Goal: Use online tool/utility: Utilize a website feature to perform a specific function

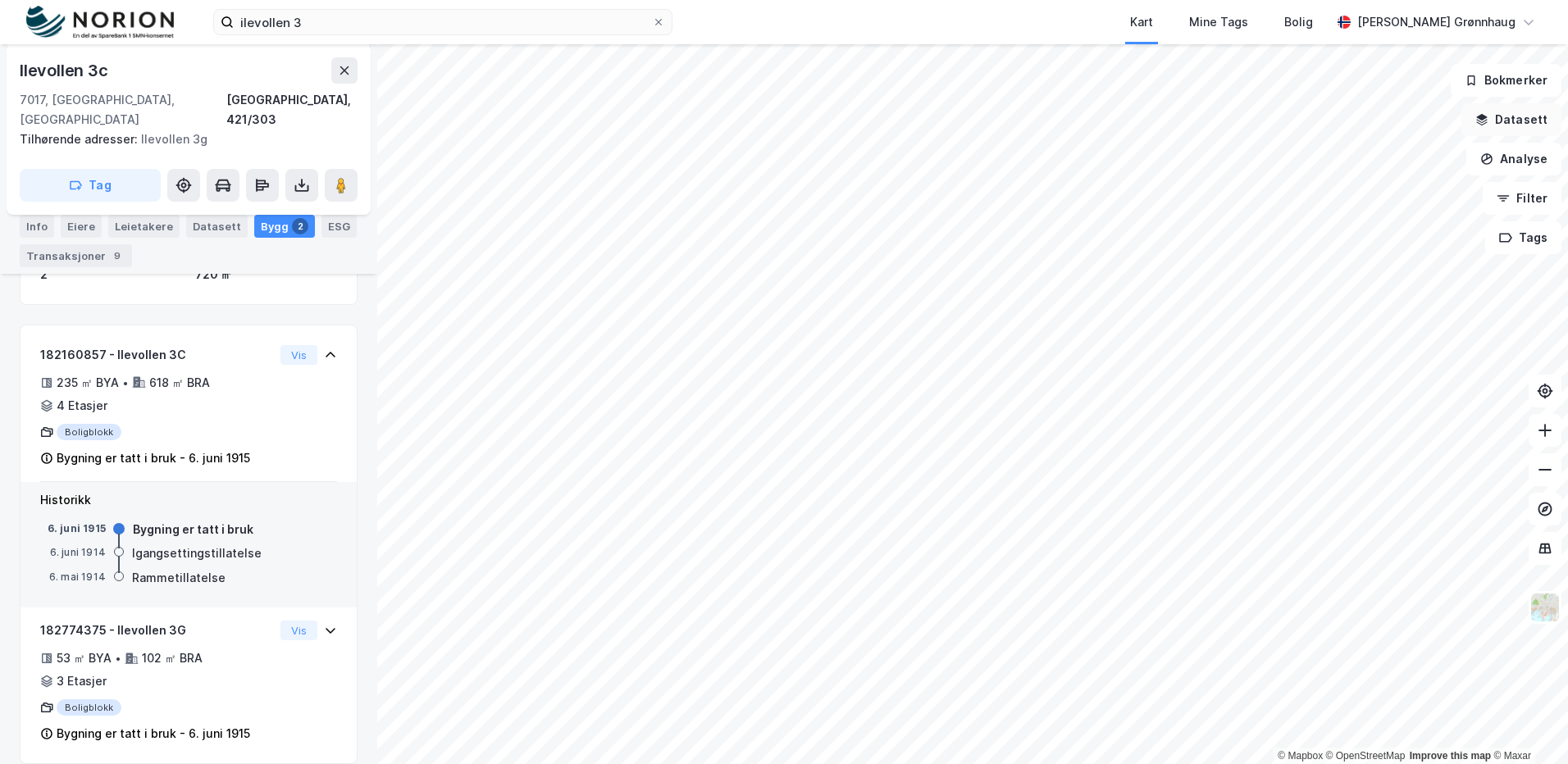
scroll to position [244, 0]
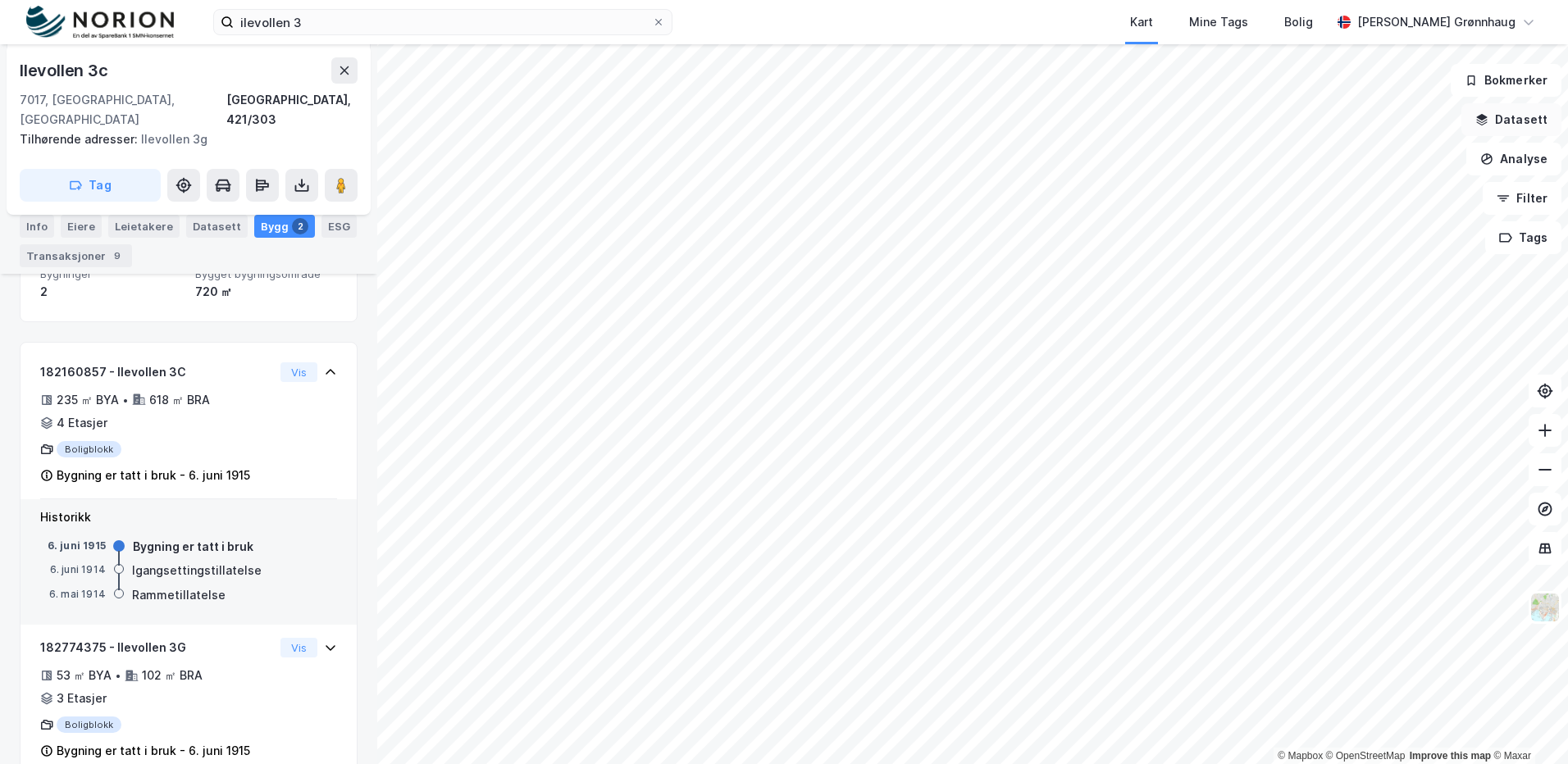
click at [1530, 115] on button "Datasett" at bounding box center [1512, 119] width 100 height 33
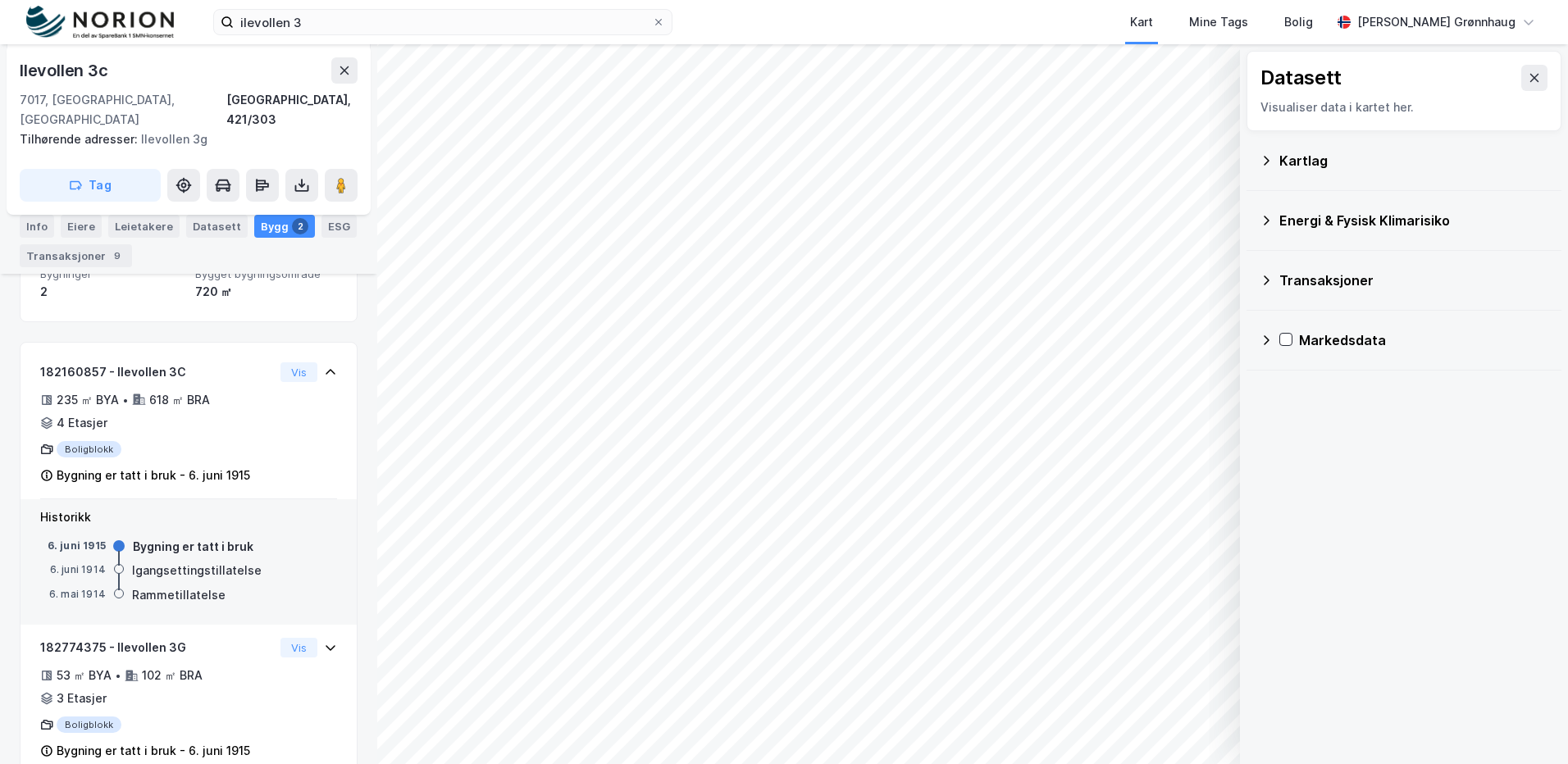
click at [1331, 162] on div "Kartlag" at bounding box center [1414, 161] width 269 height 20
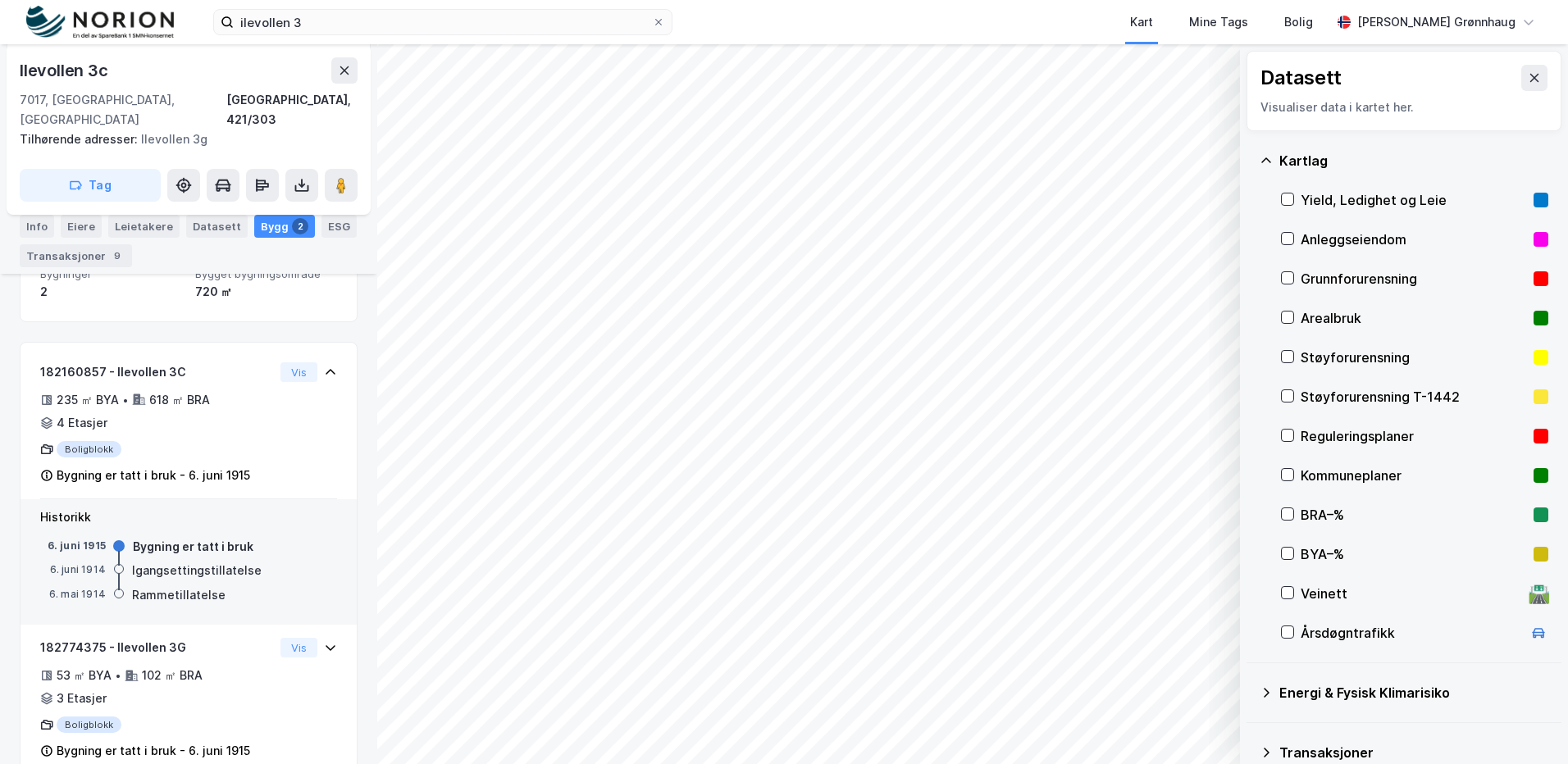
click at [1315, 129] on div "Datasett Visualiser data i kartet her." at bounding box center [1404, 90] width 315 height 80
drag, startPoint x: 1321, startPoint y: 164, endPoint x: 1330, endPoint y: 168, distance: 9.8
click at [1321, 164] on div "Kartlag" at bounding box center [1414, 161] width 269 height 20
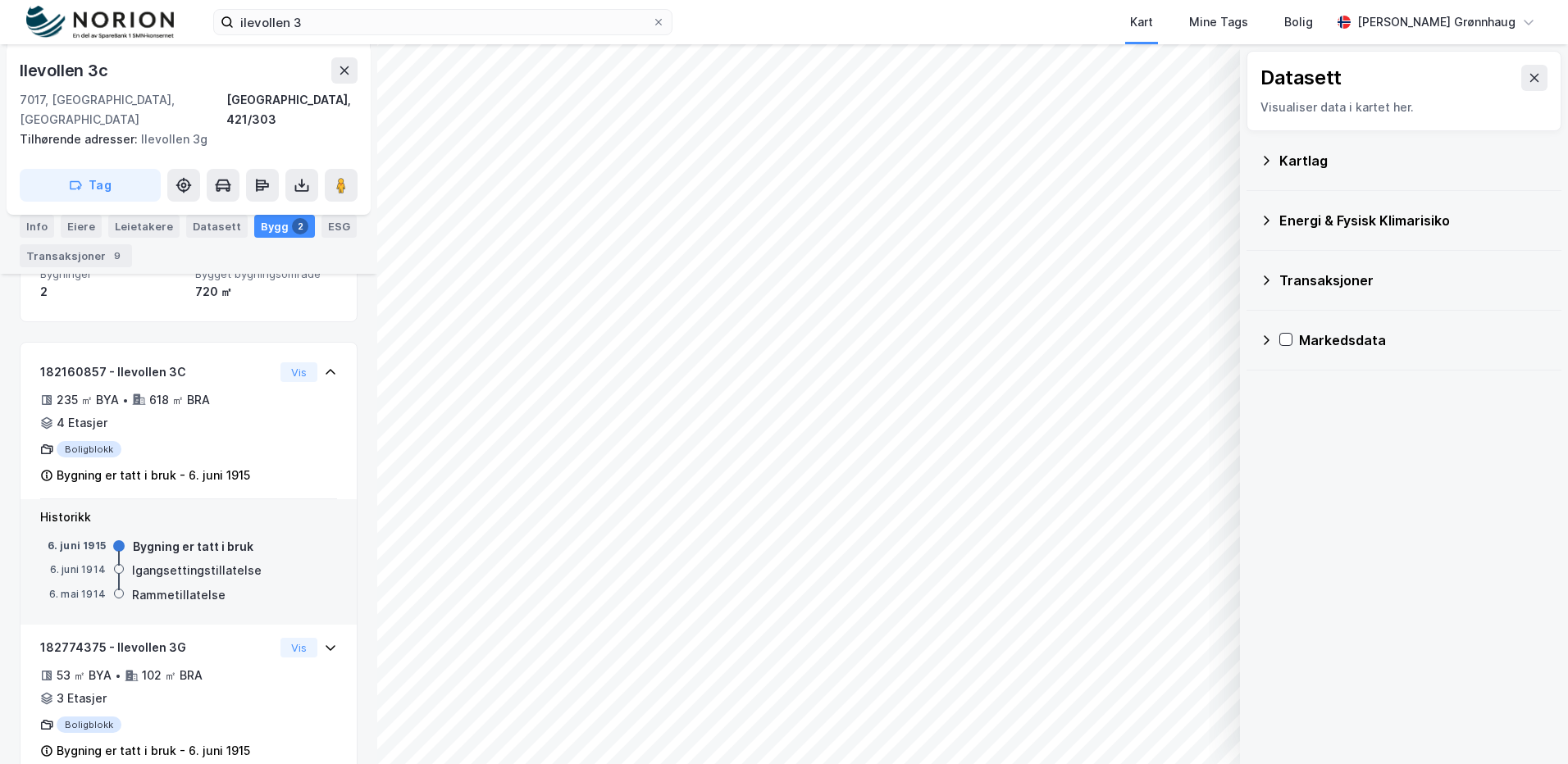
click at [1321, 226] on div "Energi & Fysisk Klimarisiko" at bounding box center [1414, 221] width 269 height 20
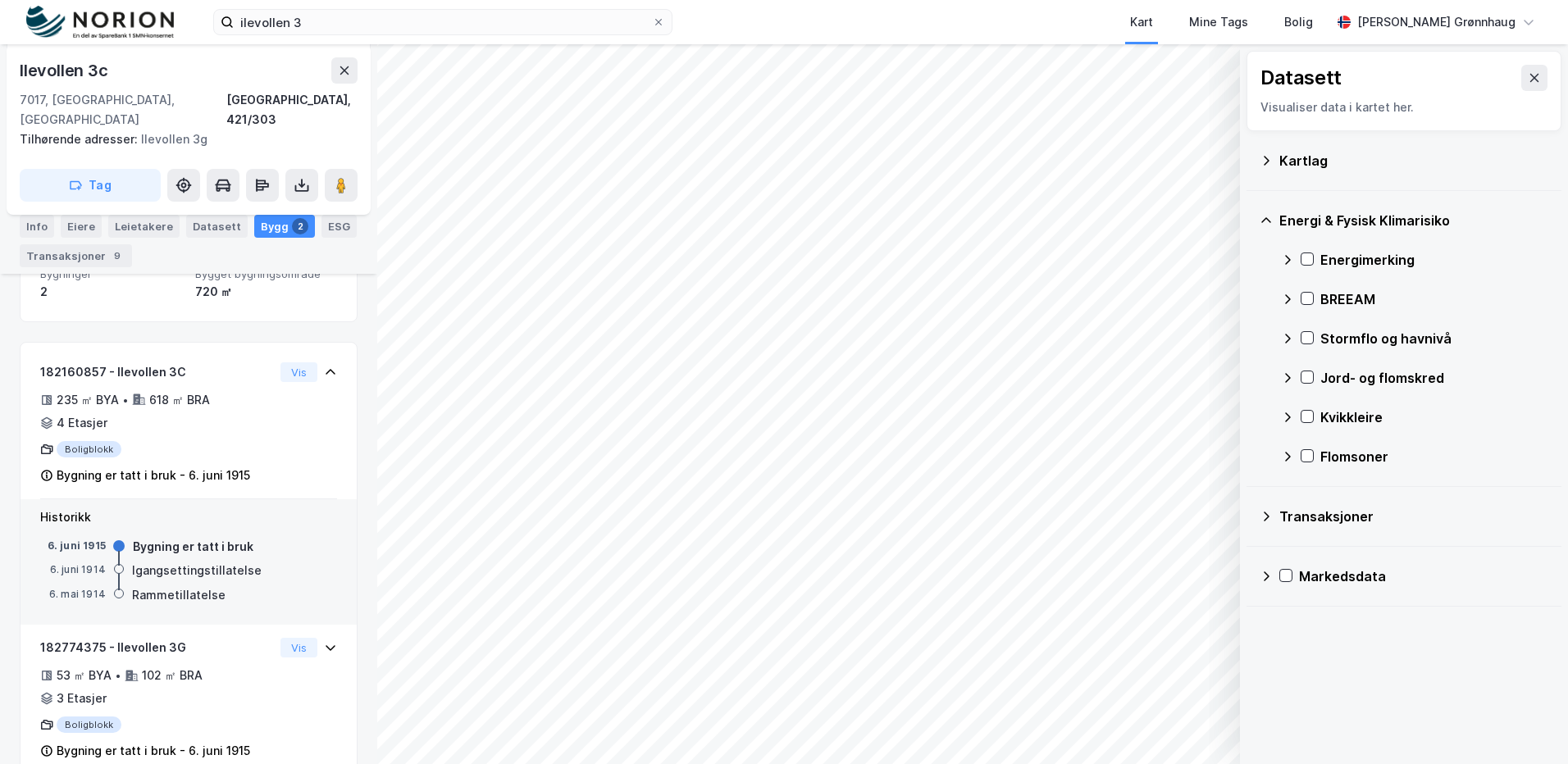
click at [1321, 221] on div "Energi & Fysisk Klimarisiko" at bounding box center [1414, 221] width 269 height 20
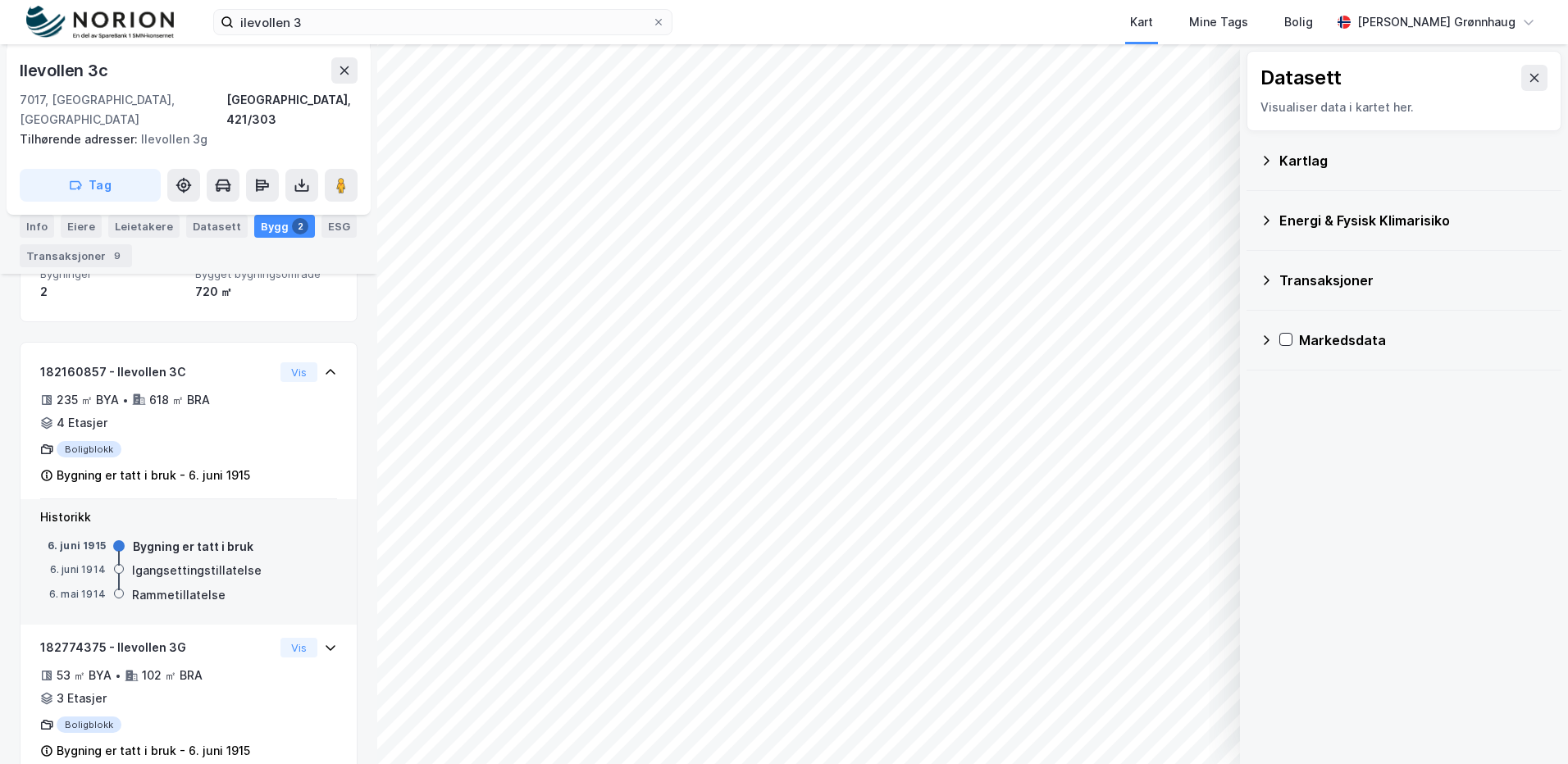
click at [1341, 285] on div "Transaksjoner" at bounding box center [1414, 280] width 269 height 20
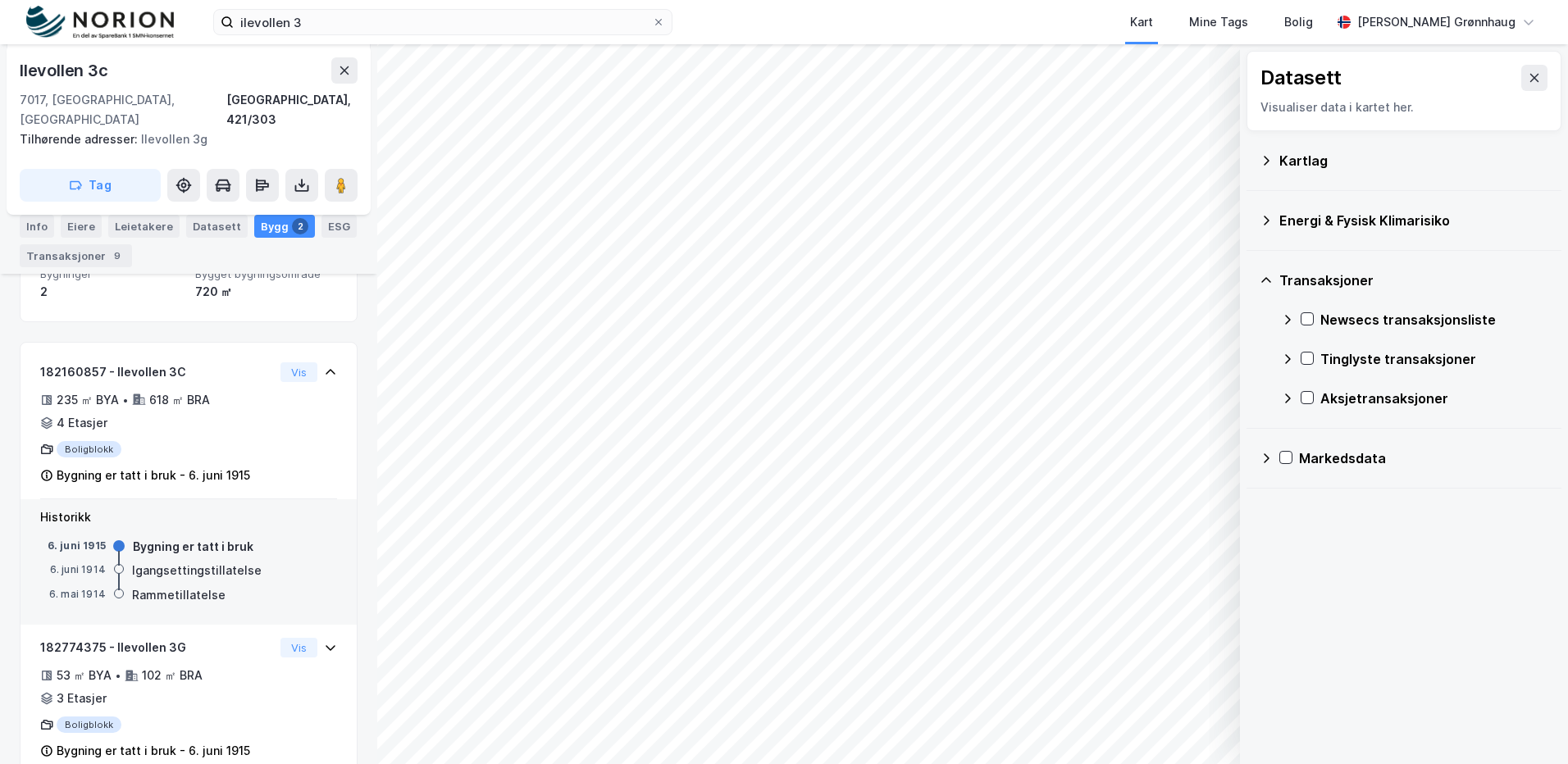
click at [1341, 217] on div "Energi & Fysisk Klimarisiko" at bounding box center [1414, 221] width 269 height 20
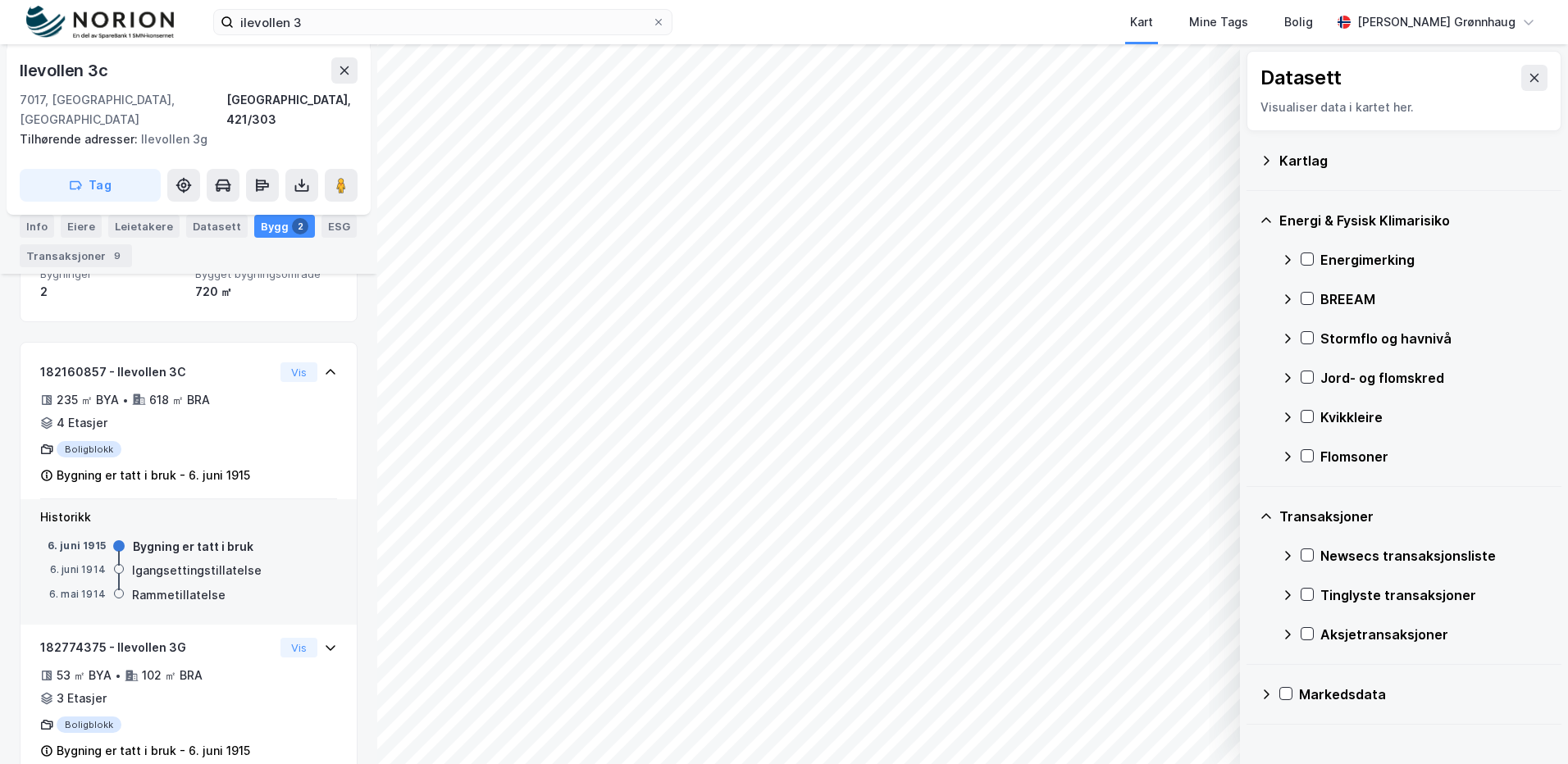
click at [1334, 160] on div "Kartlag" at bounding box center [1414, 161] width 269 height 20
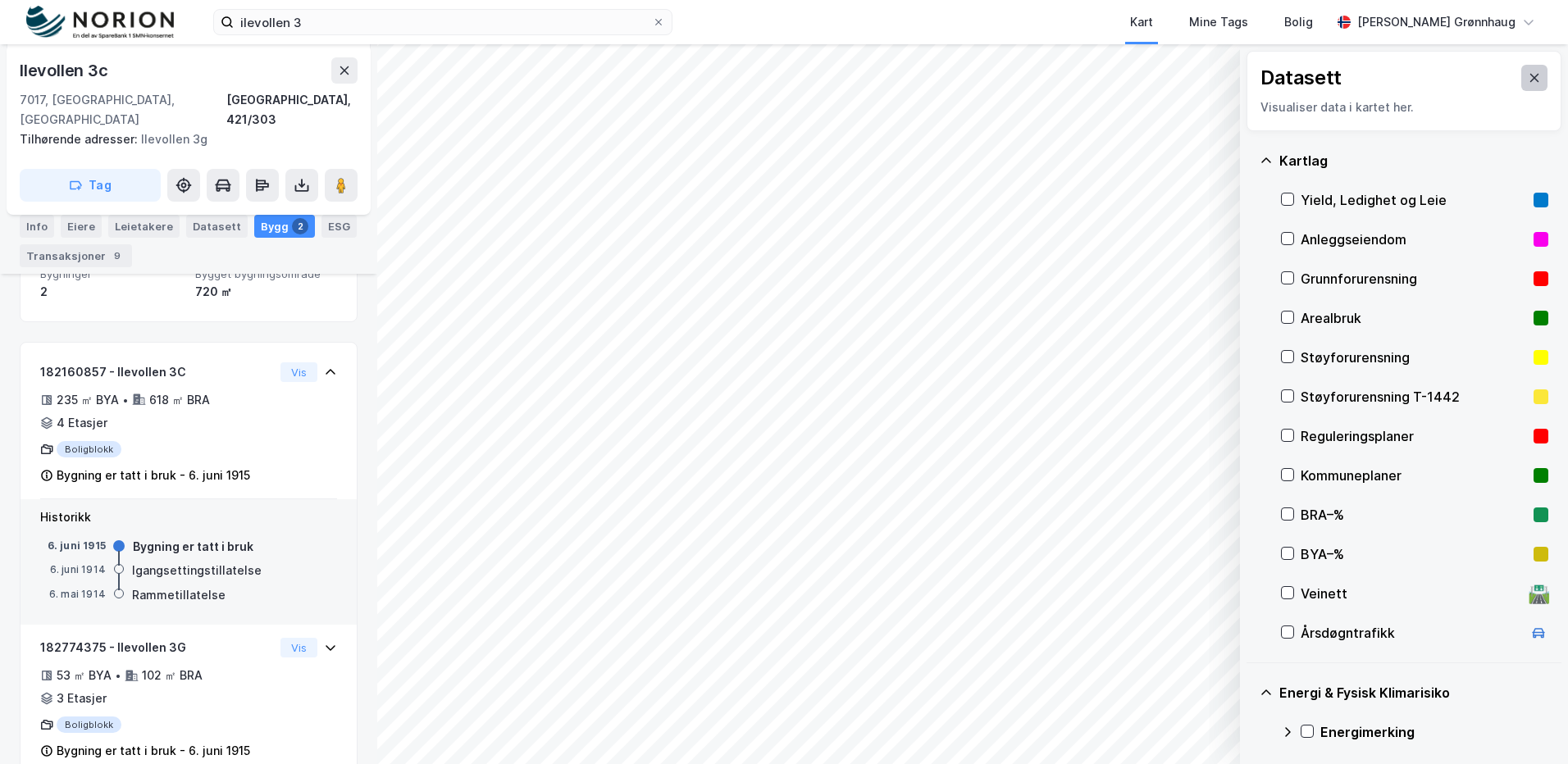
click at [1522, 76] on button at bounding box center [1535, 78] width 27 height 27
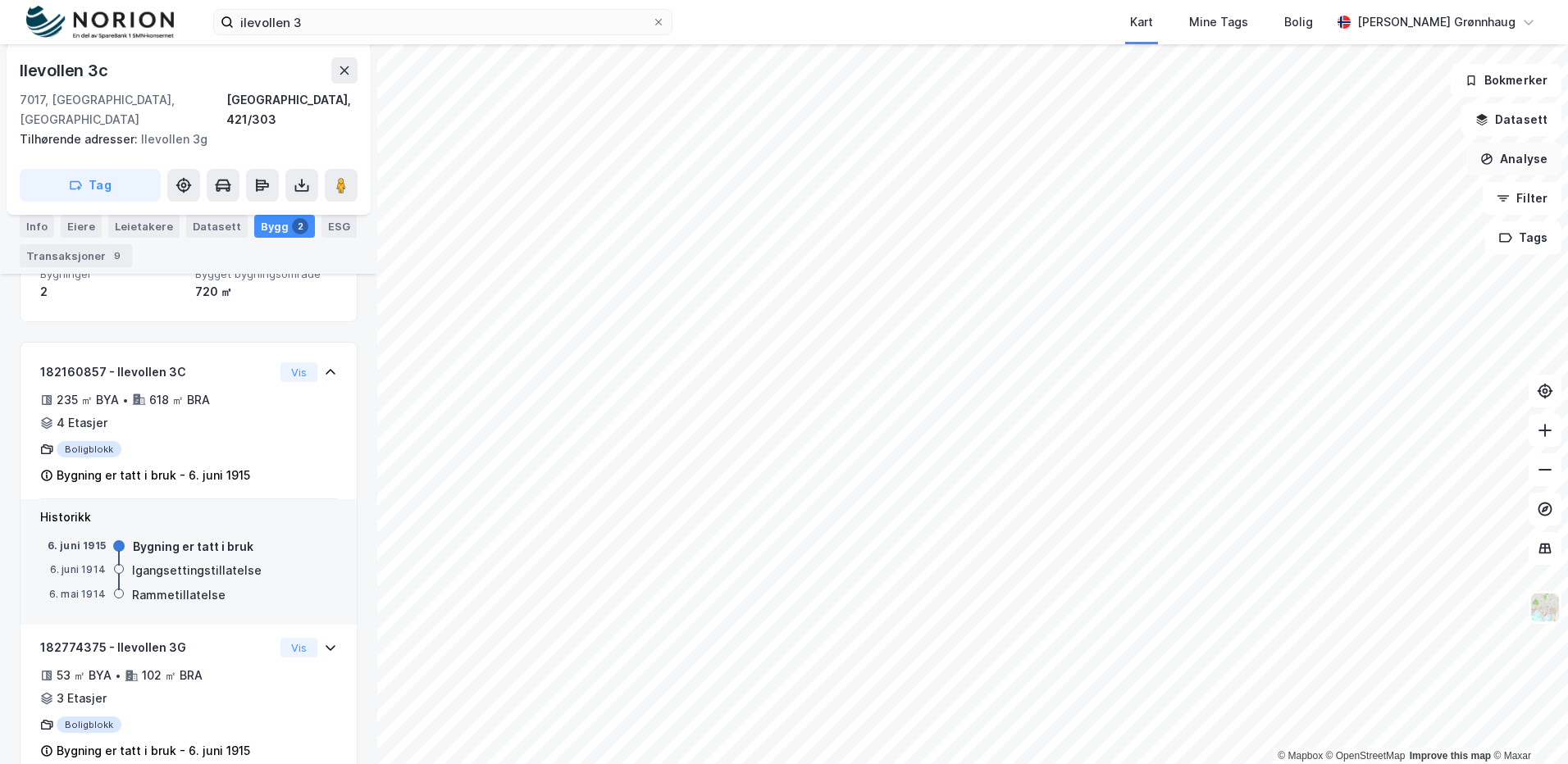
click at [1512, 161] on button "Analyse" at bounding box center [1514, 159] width 95 height 33
click at [1357, 192] on div "Tegn område" at bounding box center [1371, 193] width 143 height 14
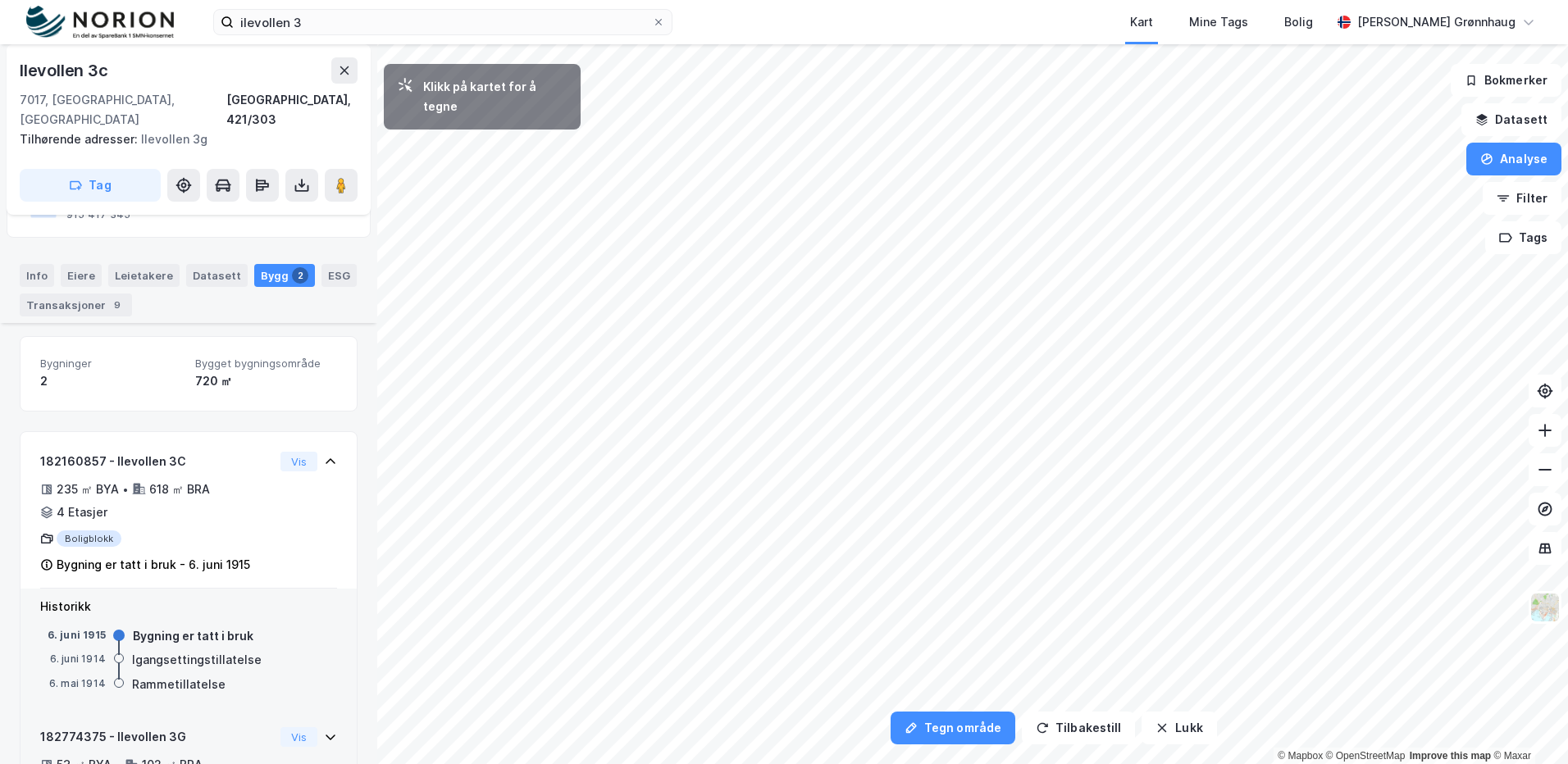
scroll to position [261, 0]
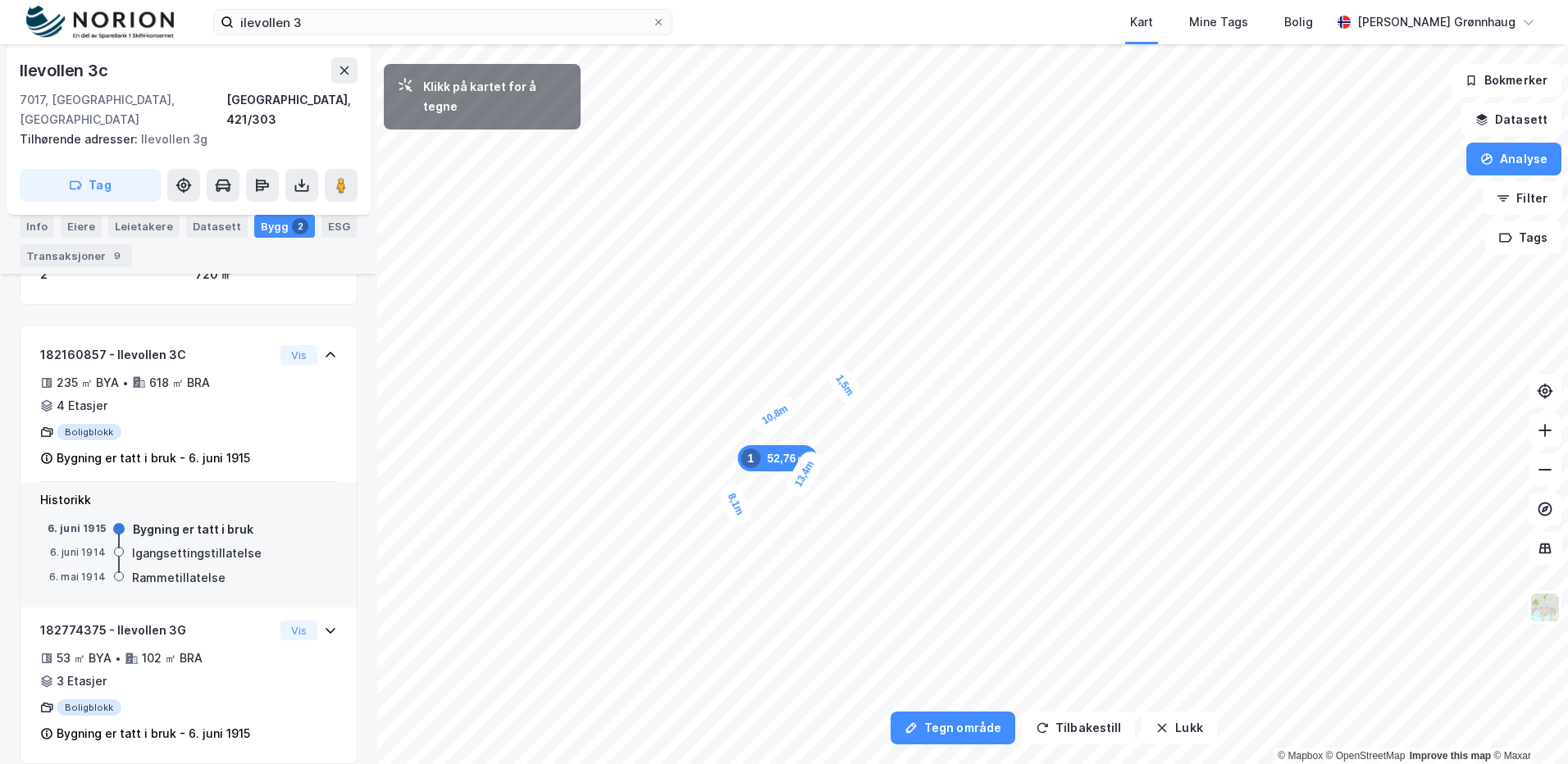
click at [839, 376] on div "1,5m" at bounding box center [844, 385] width 42 height 47
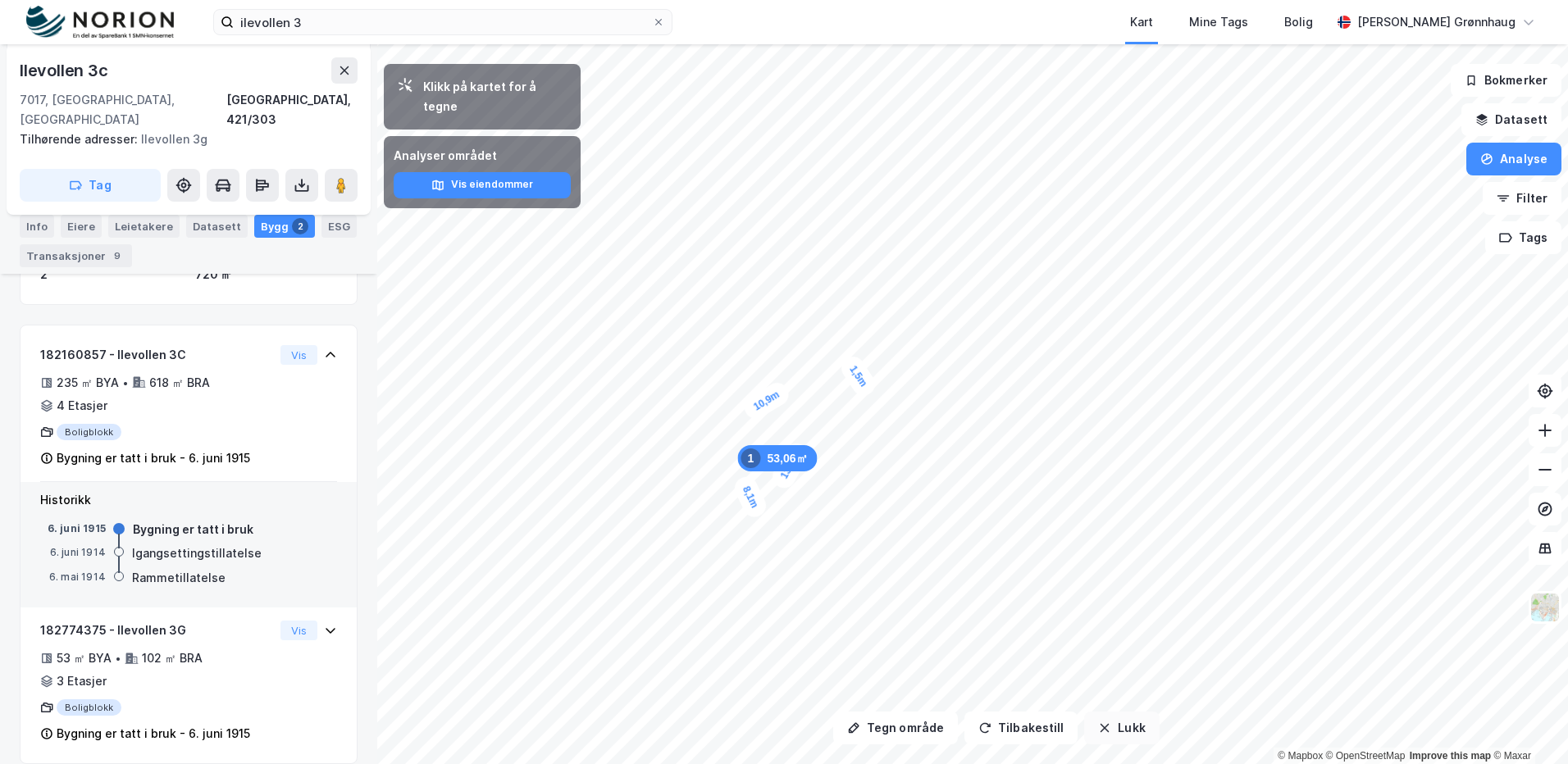
click at [1107, 732] on button "Lukk" at bounding box center [1121, 728] width 75 height 33
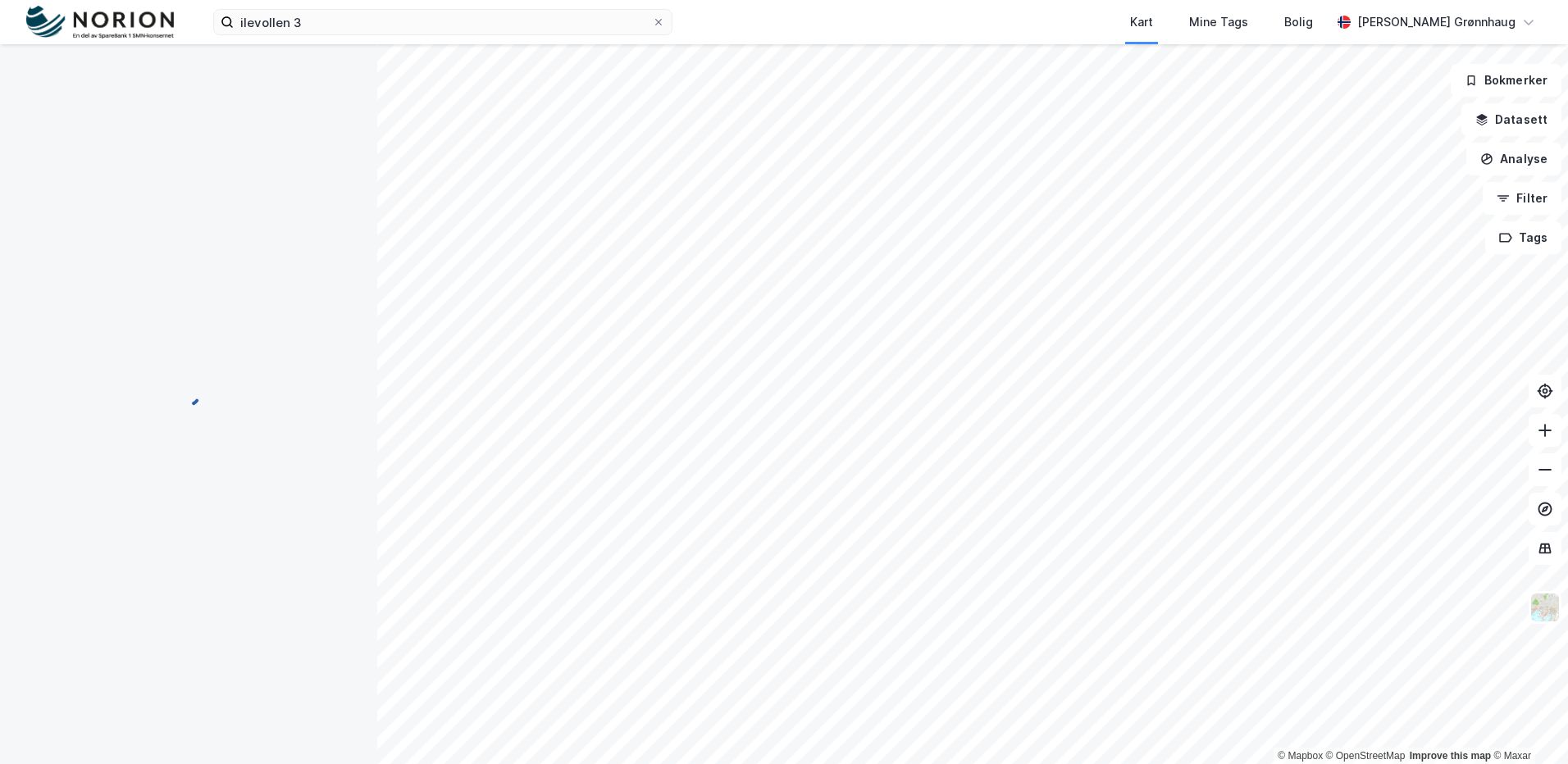
scroll to position [0, 0]
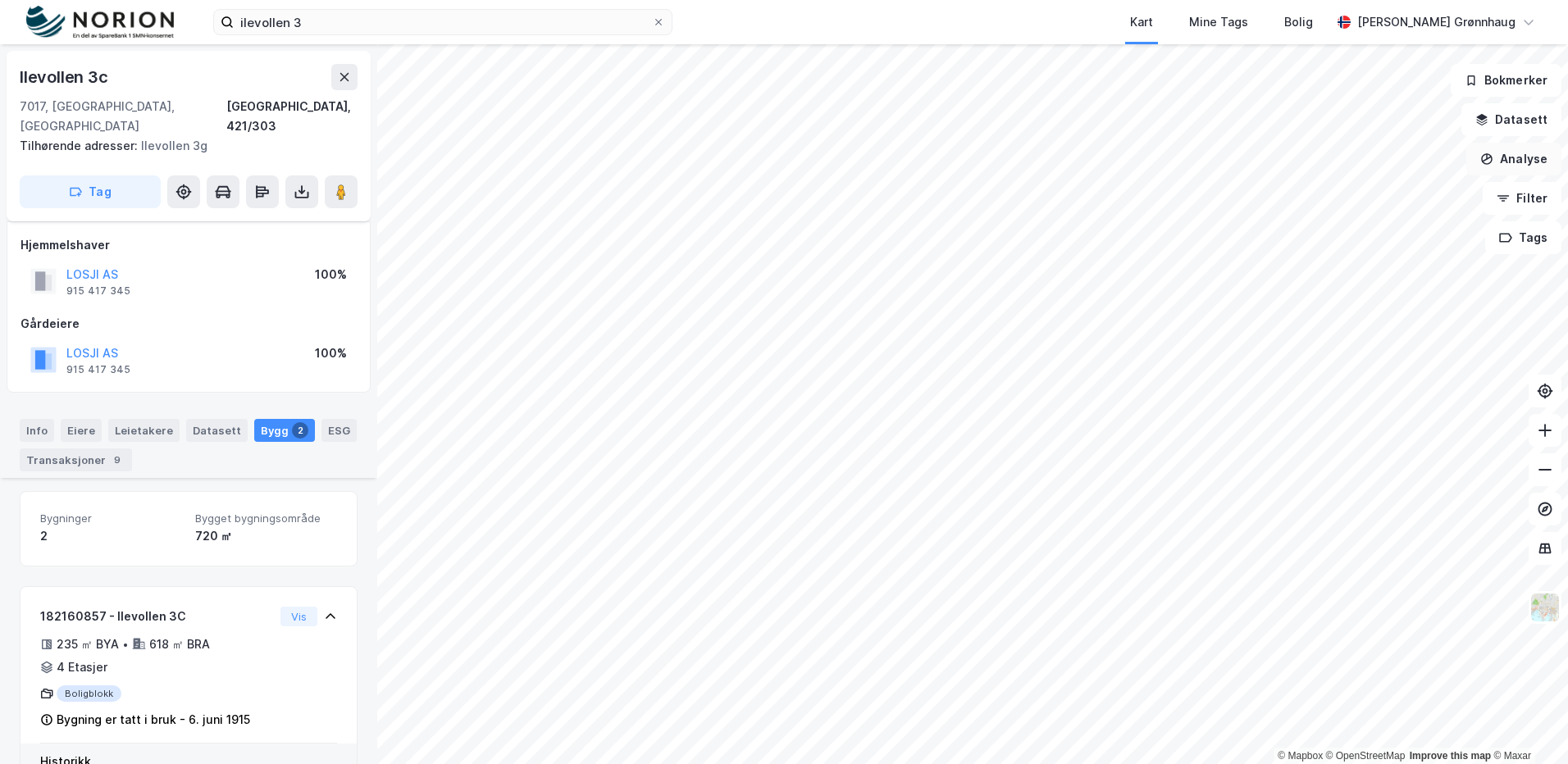
click at [1513, 163] on button "Analyse" at bounding box center [1514, 159] width 95 height 33
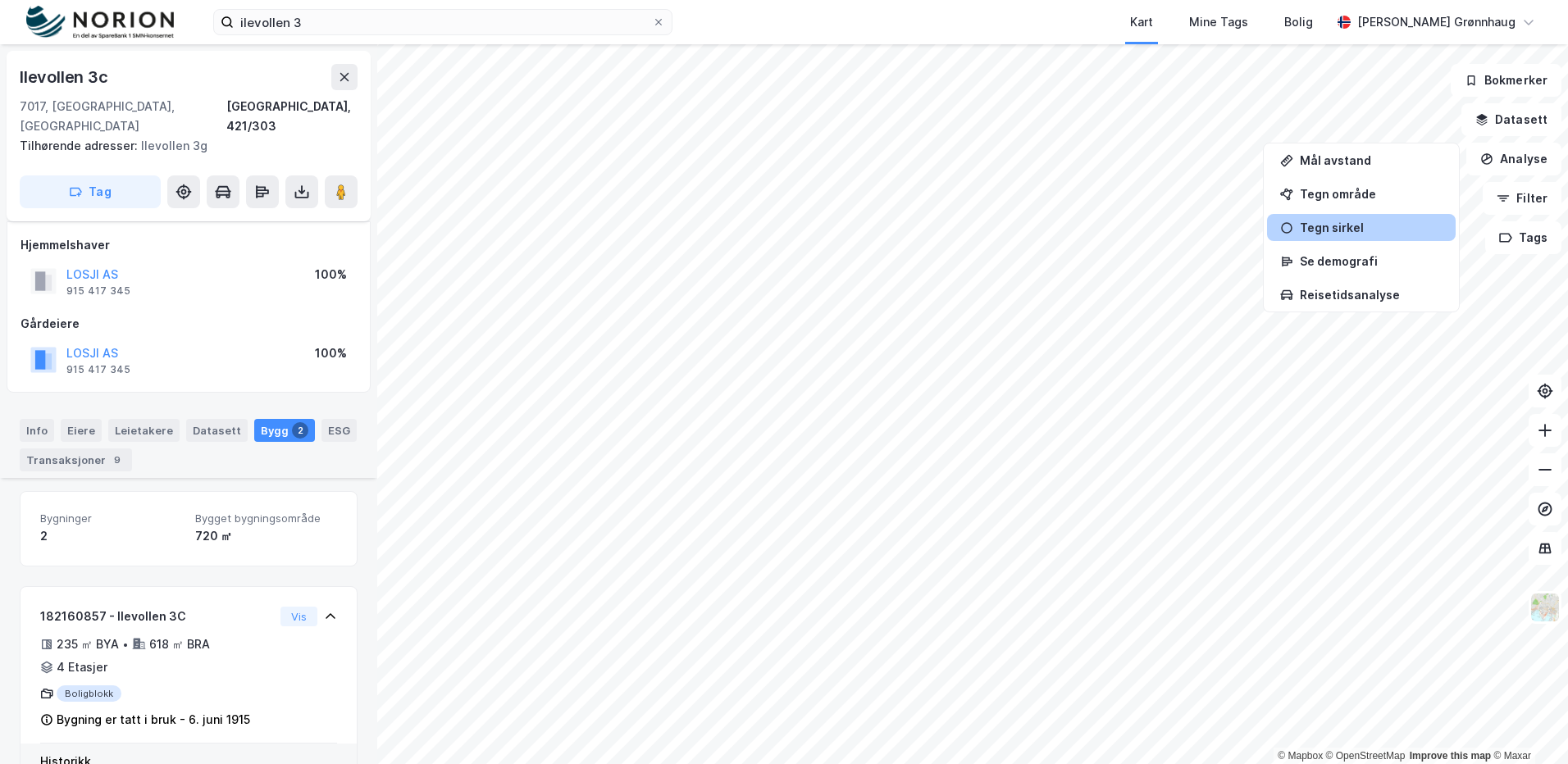
click at [1334, 228] on div "Tegn sirkel" at bounding box center [1371, 227] width 143 height 14
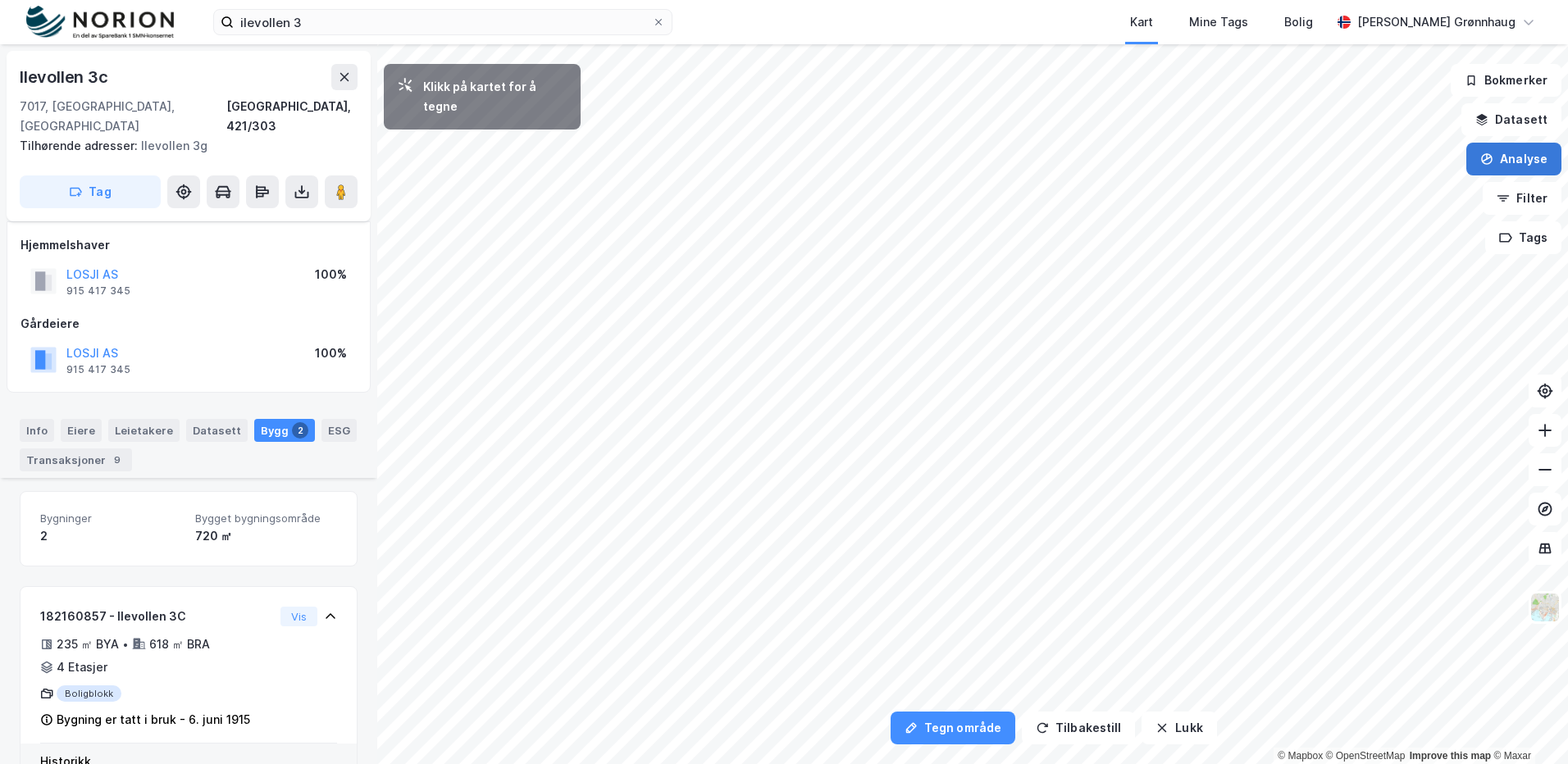
click at [1495, 150] on button "Analyse" at bounding box center [1514, 159] width 95 height 33
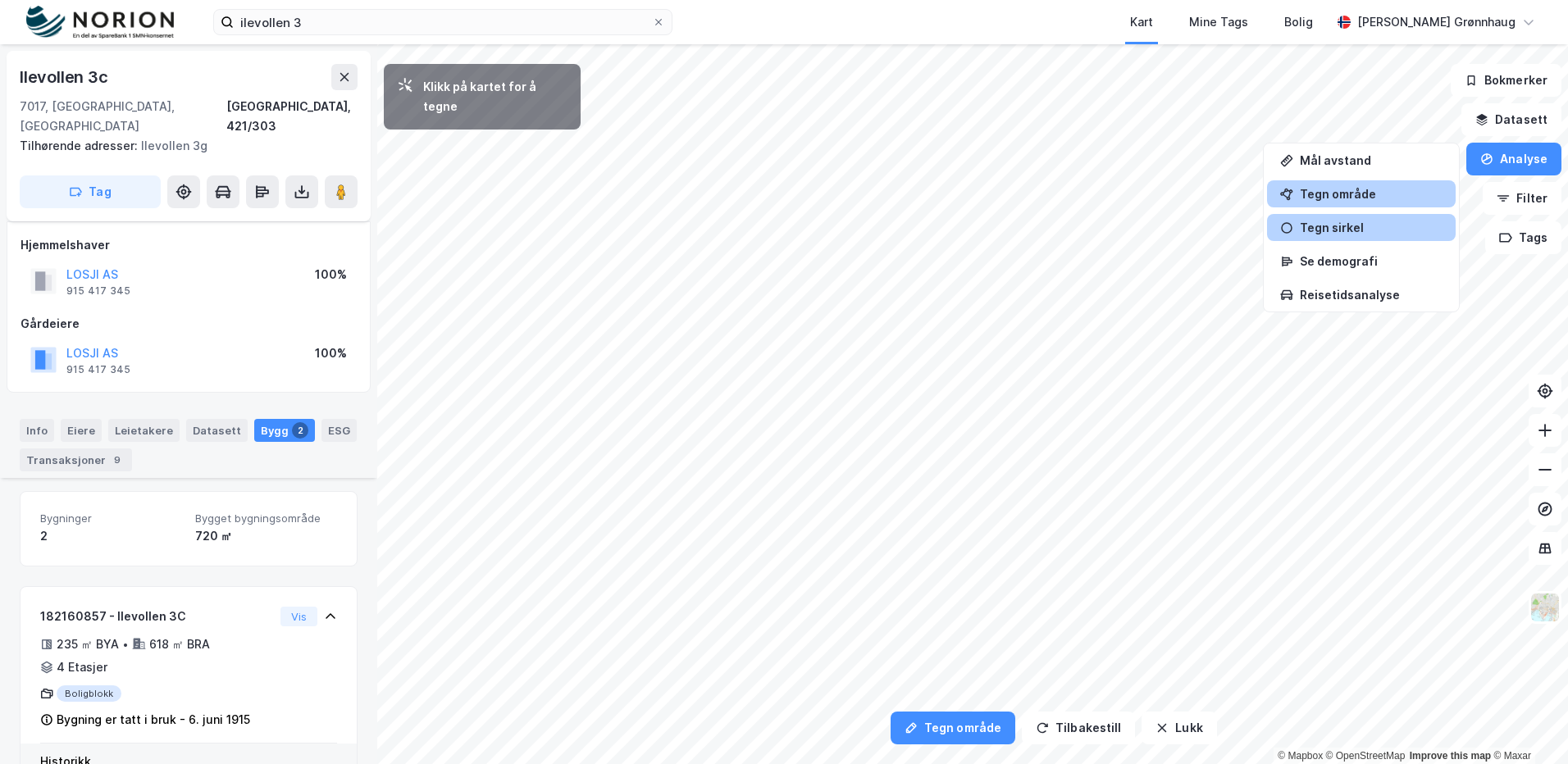
click at [1352, 197] on div "Tegn område" at bounding box center [1371, 193] width 143 height 14
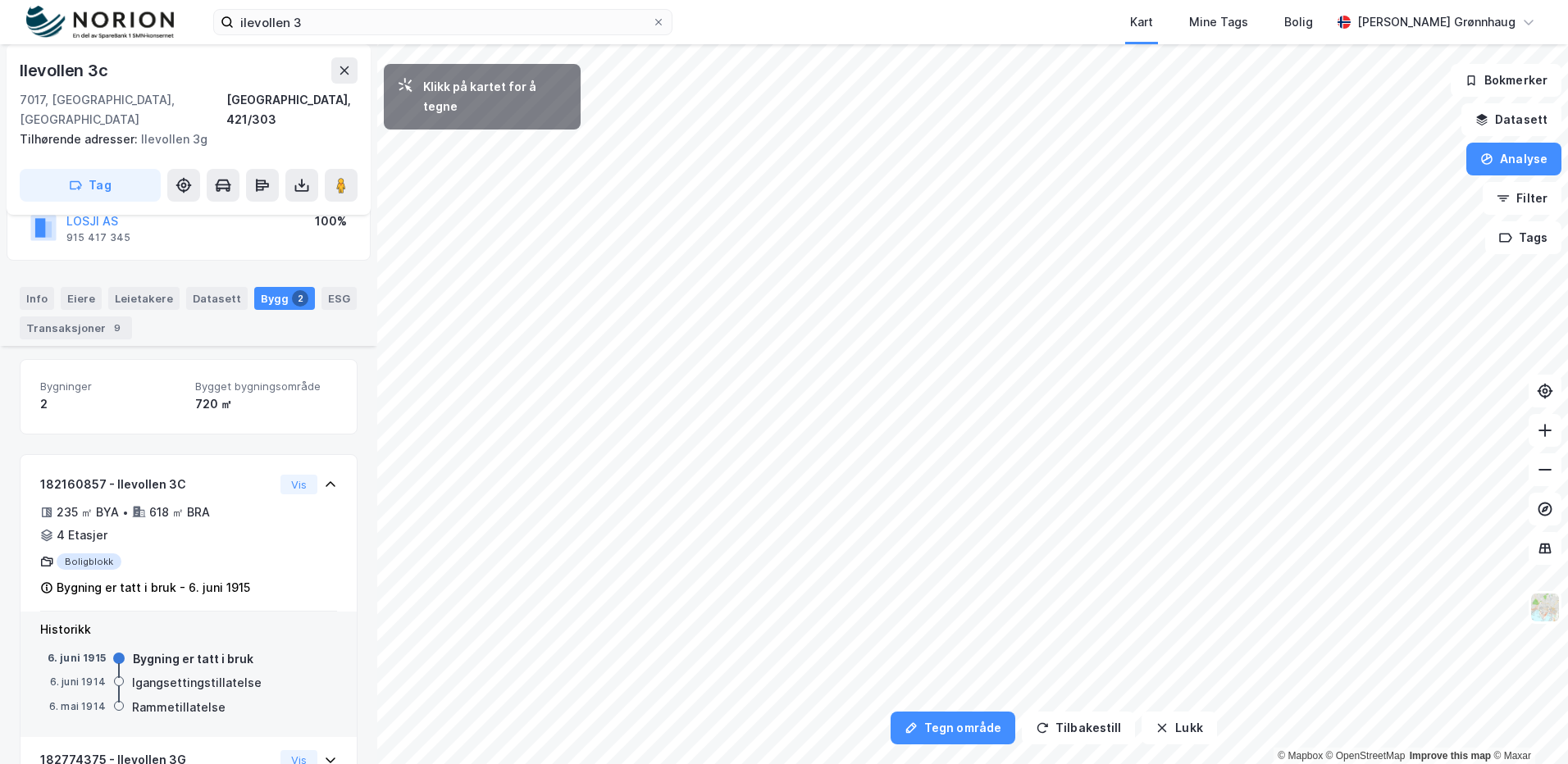
scroll to position [261, 0]
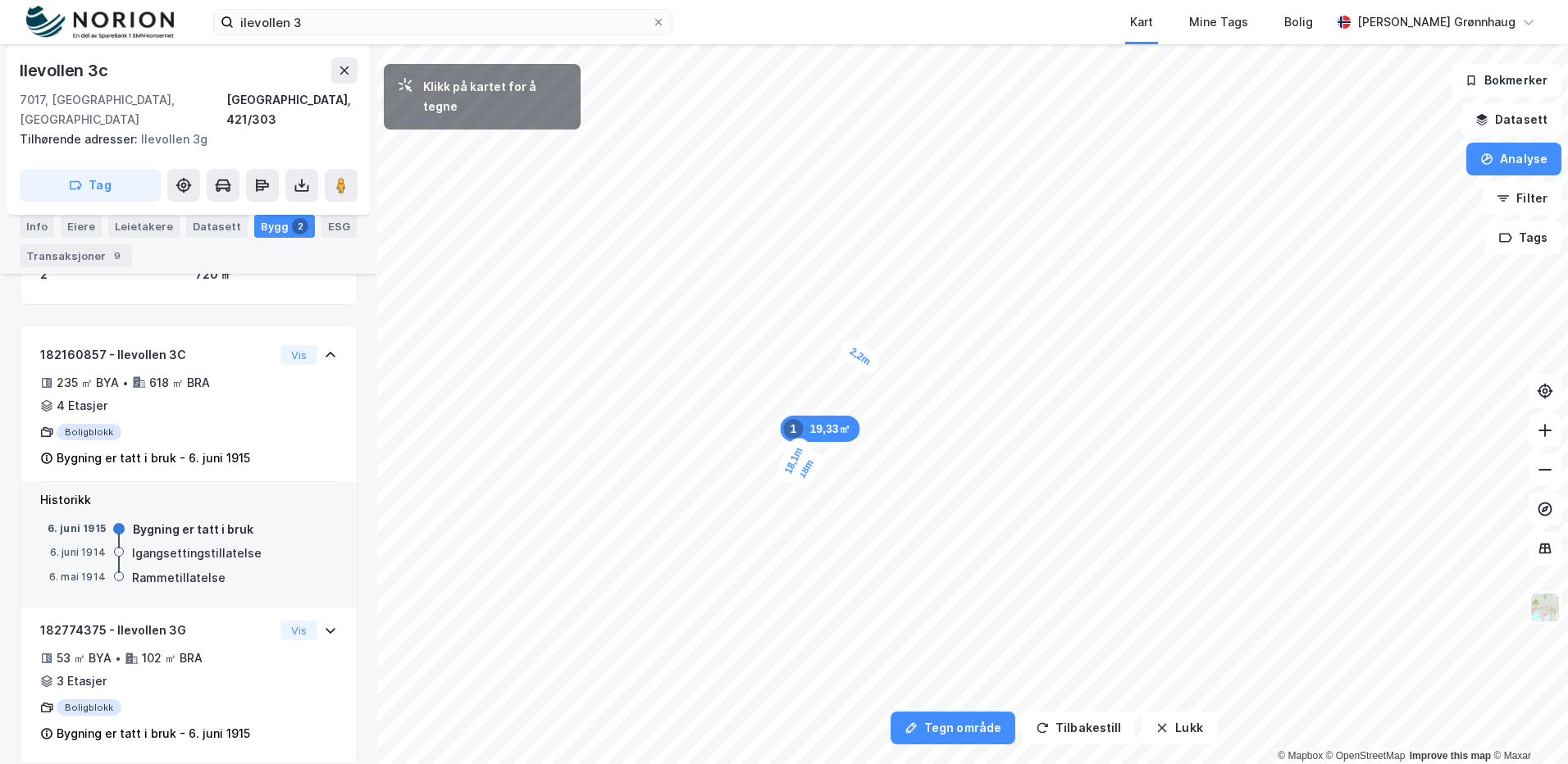
click at [848, 348] on div "2,2m" at bounding box center [860, 356] width 47 height 42
